Goal: Task Accomplishment & Management: Use online tool/utility

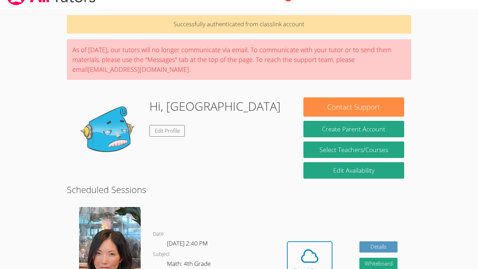
scroll to position [70, 0]
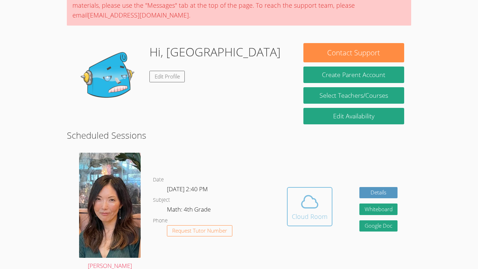
click at [308, 203] on icon at bounding box center [310, 202] width 20 height 20
click at [310, 218] on div "Cloud Room" at bounding box center [310, 216] width 36 height 10
click at [309, 218] on div "Cloud Room" at bounding box center [310, 216] width 36 height 10
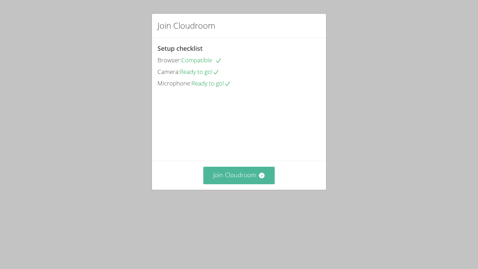
click at [256, 184] on button "Join Cloudroom" at bounding box center [239, 175] width 72 height 17
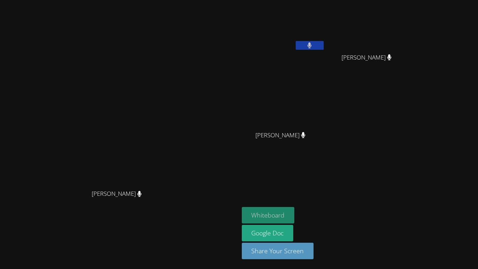
click at [295, 215] on button "Whiteboard" at bounding box center [268, 215] width 53 height 16
